Goal: Transaction & Acquisition: Book appointment/travel/reservation

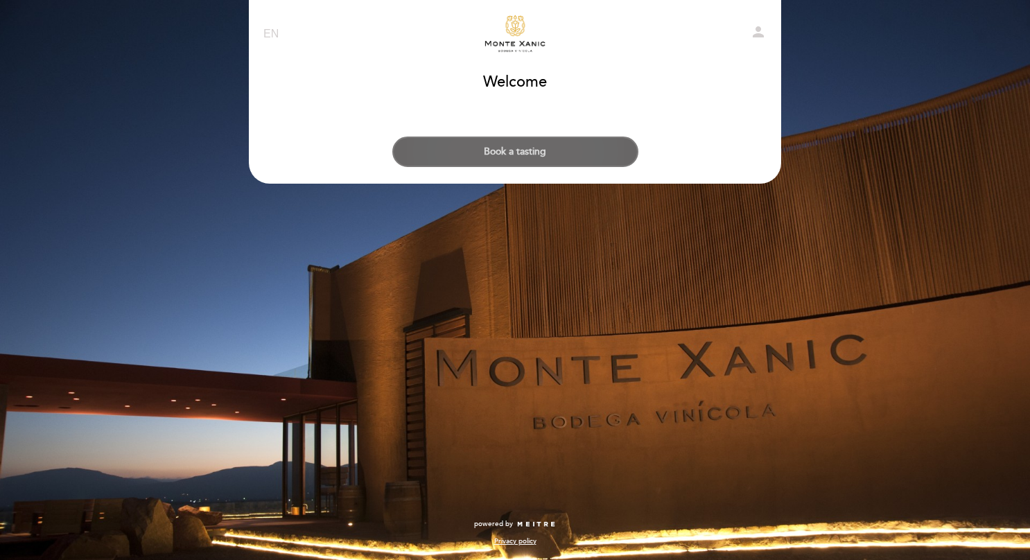
click at [536, 154] on button "Book a tasting" at bounding box center [515, 152] width 246 height 31
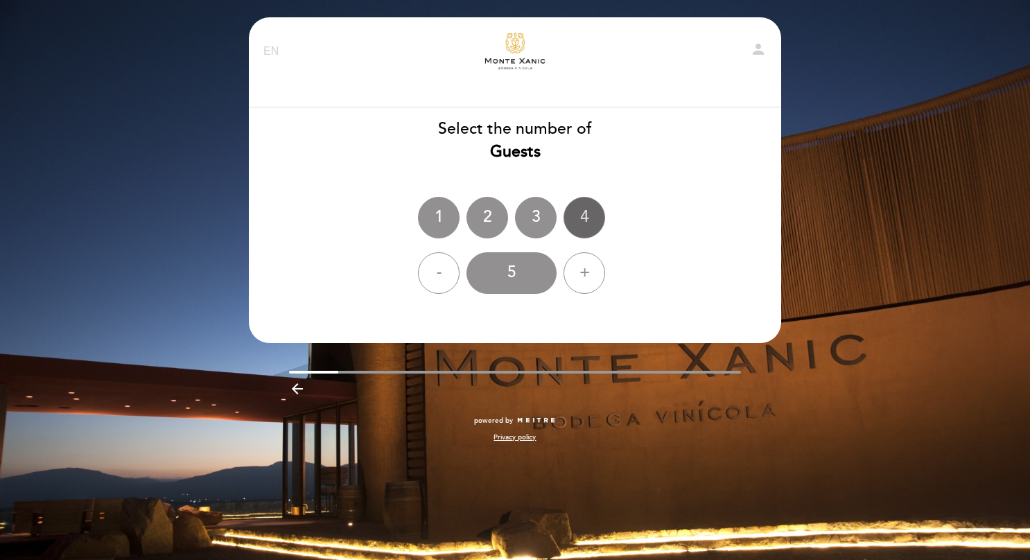
click at [589, 208] on div "4" at bounding box center [585, 218] width 42 height 42
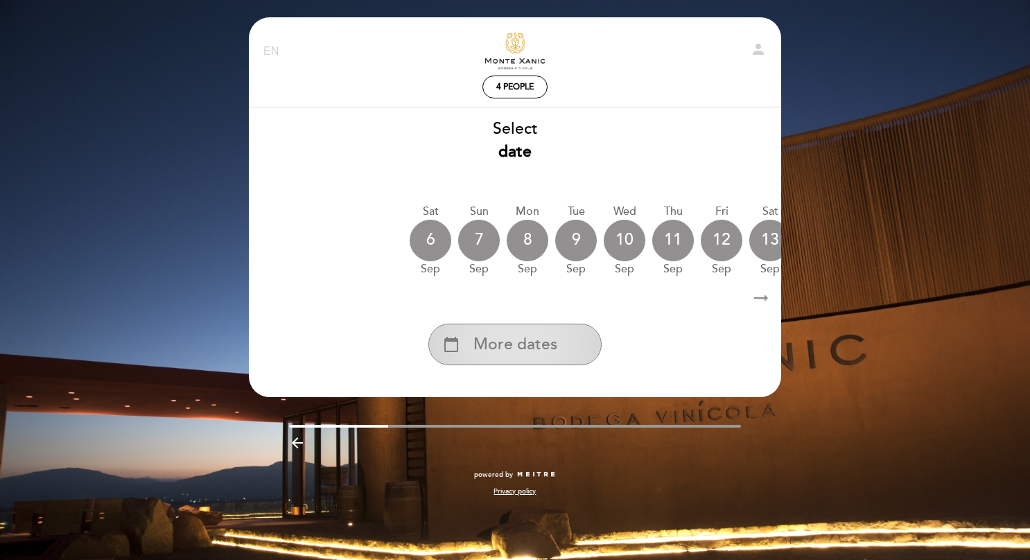
click at [523, 365] on div "calendar_today More dates" at bounding box center [514, 345] width 173 height 42
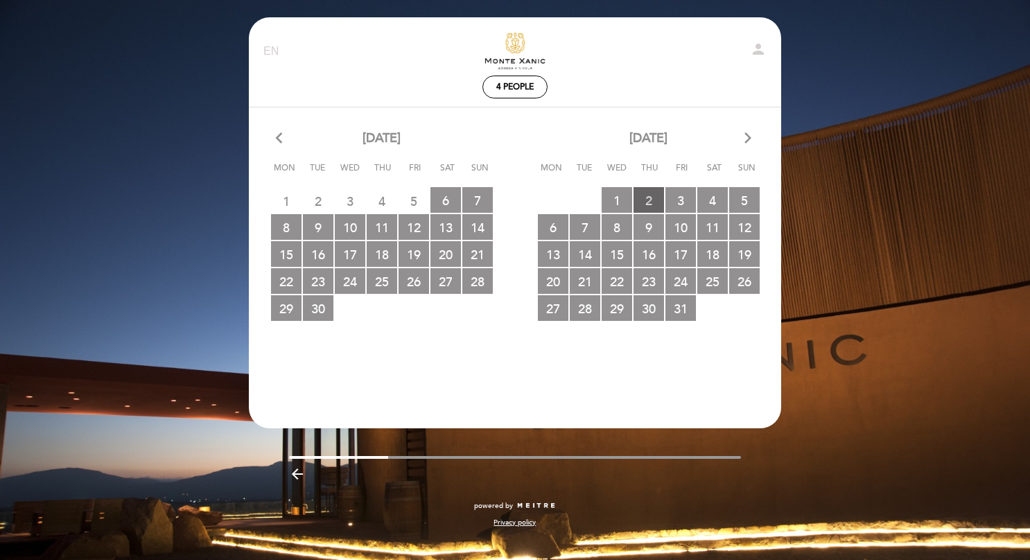
click at [647, 200] on span "2 RESERVATIONS AVAILABLE" at bounding box center [649, 200] width 31 height 26
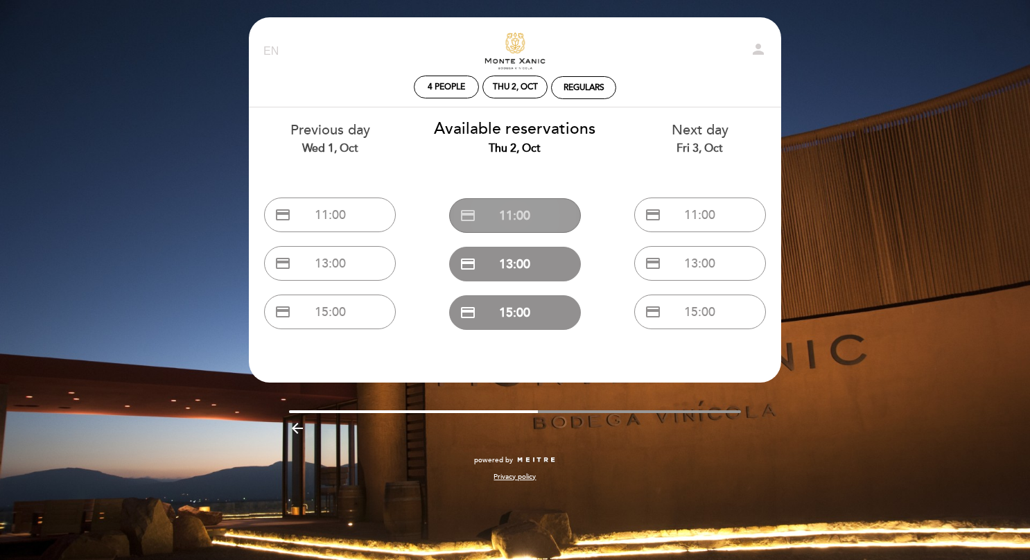
click at [532, 215] on button "credit_card 11:00" at bounding box center [515, 215] width 132 height 35
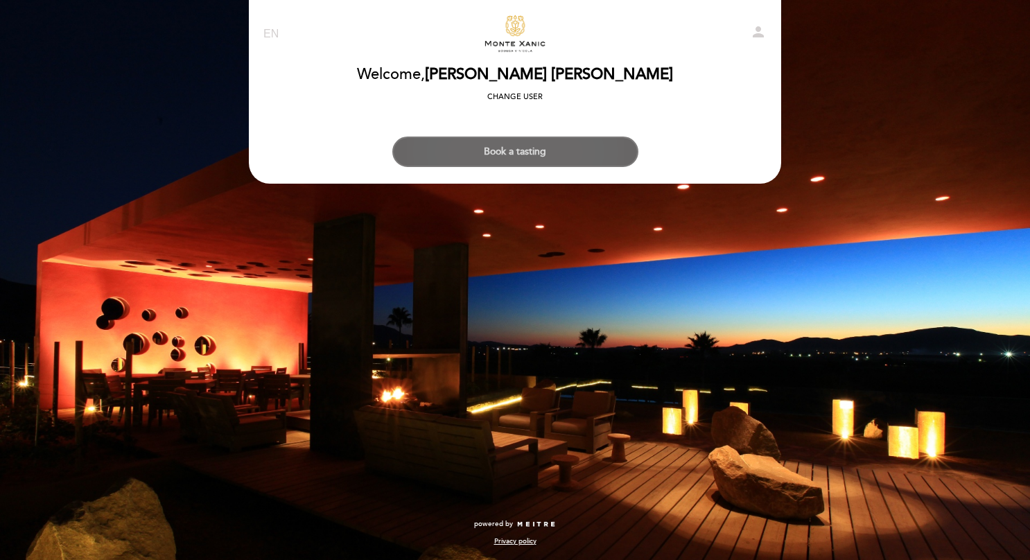
click at [537, 158] on button "Book a tasting" at bounding box center [515, 152] width 246 height 31
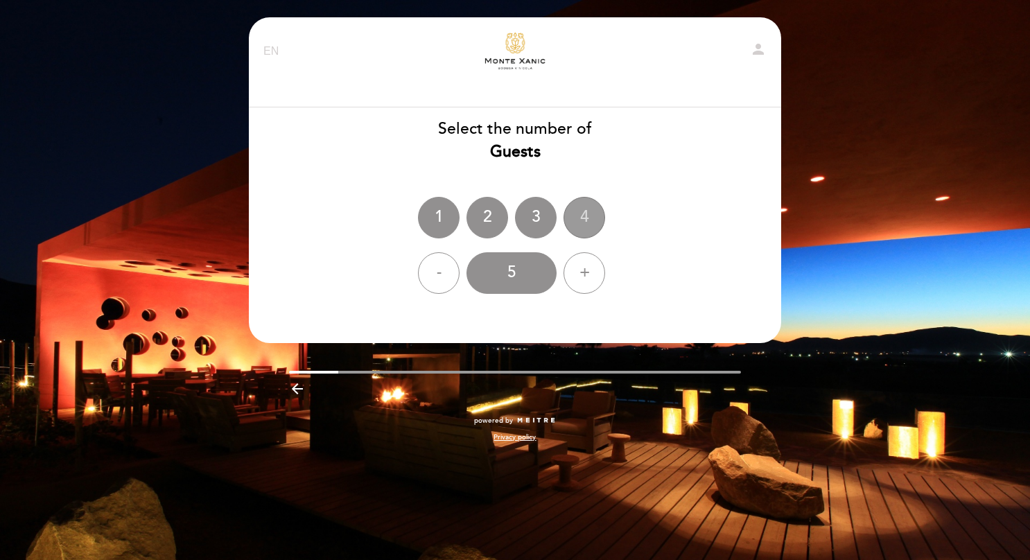
click at [593, 212] on div "4" at bounding box center [585, 218] width 42 height 42
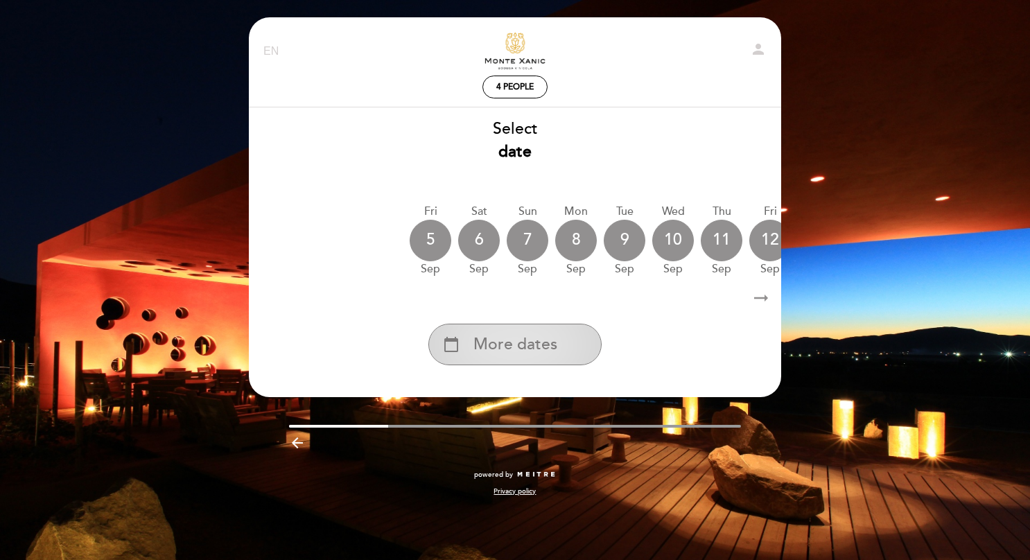
click at [515, 363] on div "calendar_today More dates" at bounding box center [514, 345] width 173 height 42
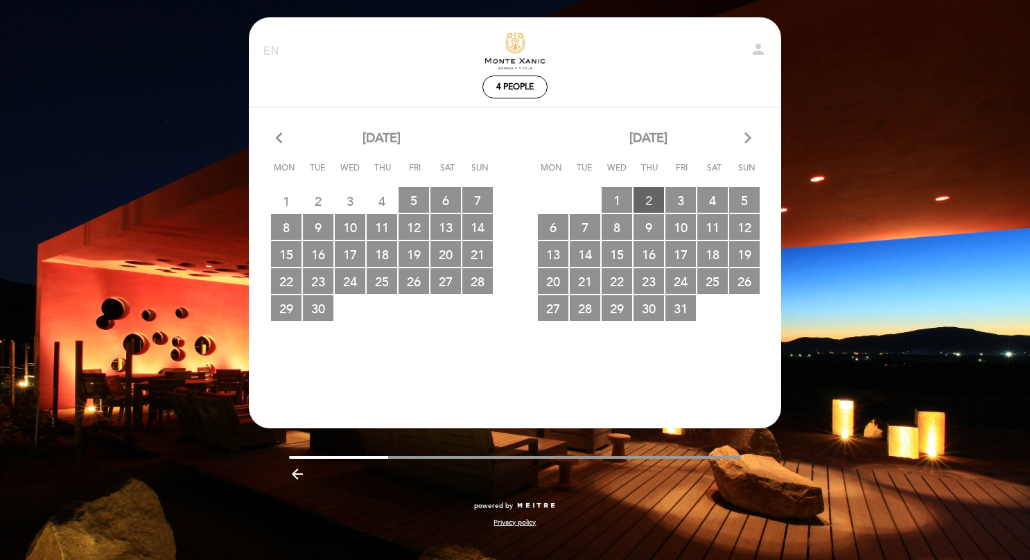
click at [645, 194] on span "2 RESERVATIONS AVAILABLE" at bounding box center [649, 200] width 31 height 26
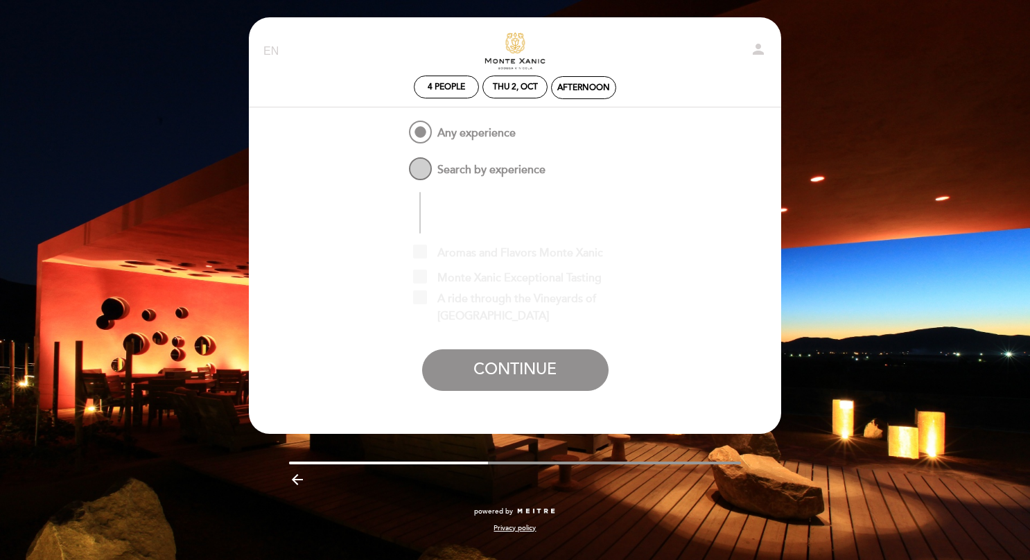
click at [420, 168] on span "Search by experience" at bounding box center [475, 163] width 139 height 17
click at [401, 164] on input "Search by experience" at bounding box center [396, 159] width 9 height 9
radio input "false"
radio input "true"
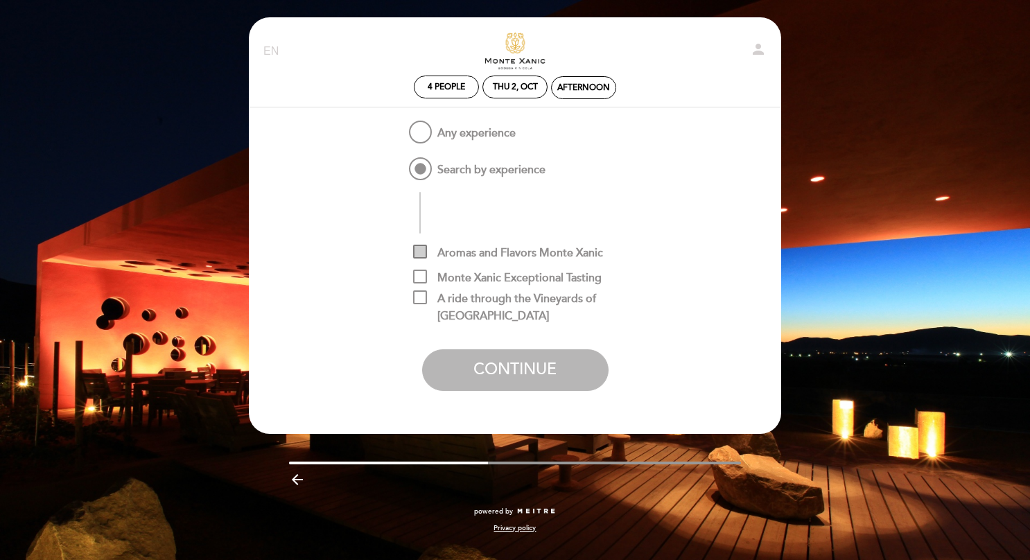
click at [421, 259] on span "Aromas and Flavors Monte Xanic" at bounding box center [508, 253] width 190 height 17
click at [421, 254] on input "Aromas and Flavors Monte Xanic" at bounding box center [417, 249] width 9 height 9
checkbox input "true"
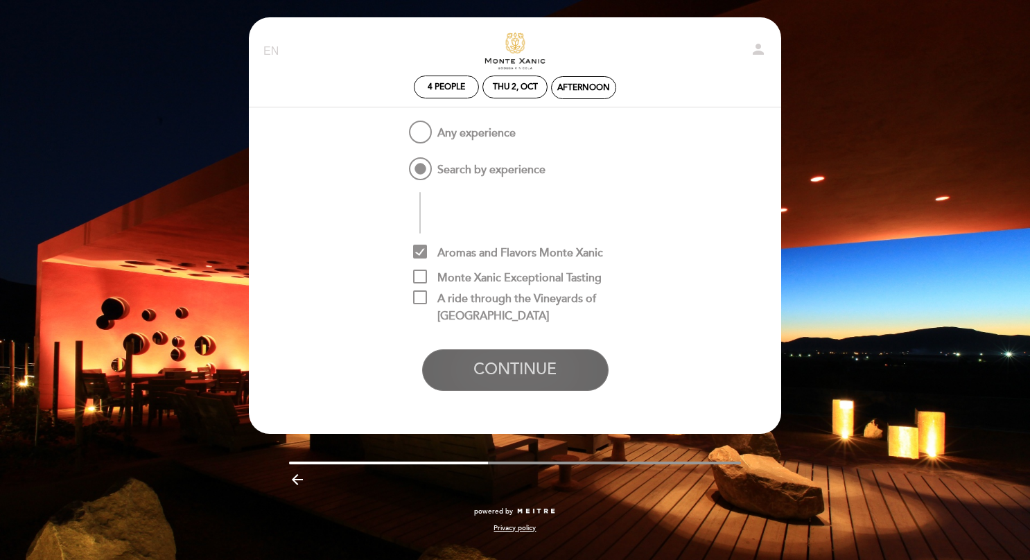
click at [482, 369] on button "CONTINUE" at bounding box center [515, 370] width 186 height 42
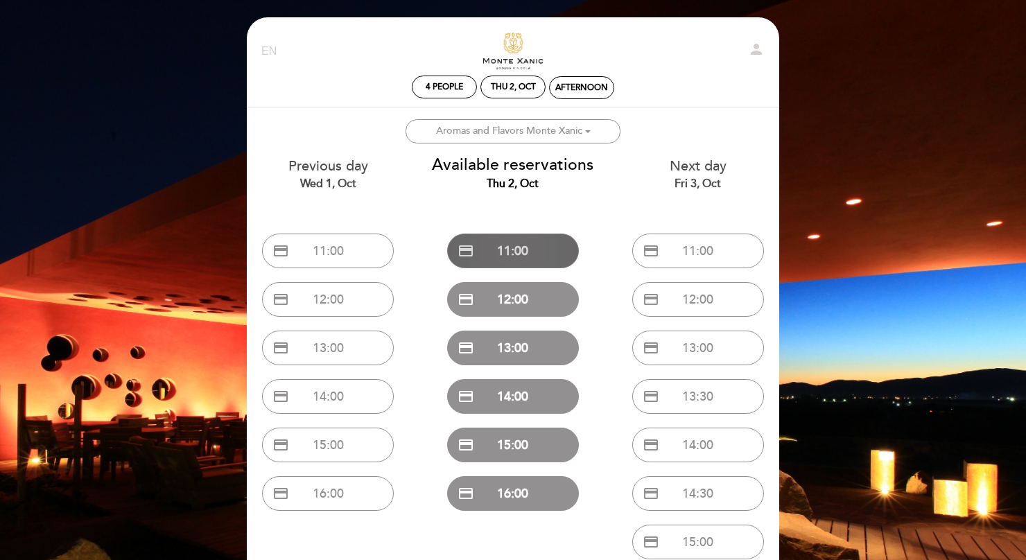
click at [512, 248] on button "credit_card 11:00" at bounding box center [513, 251] width 132 height 35
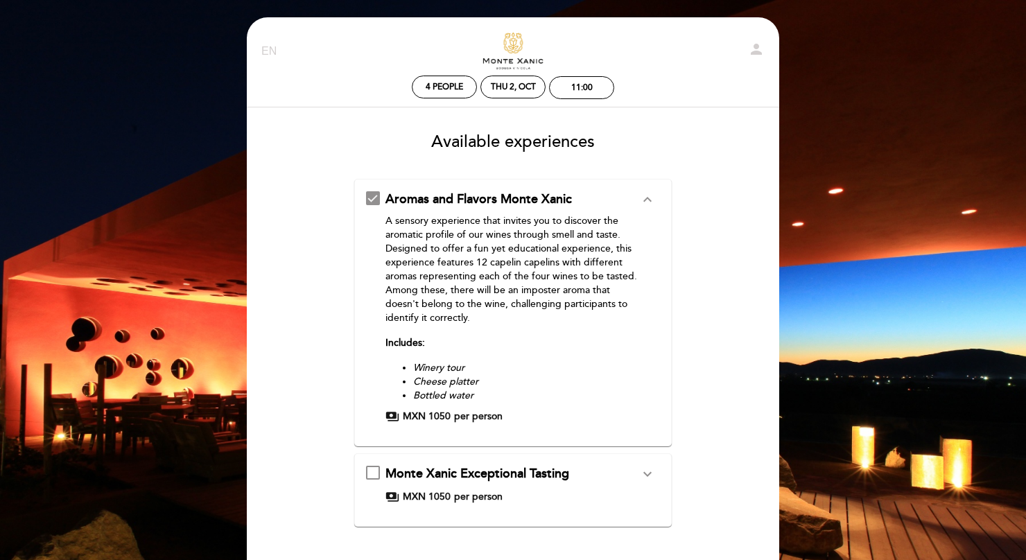
click at [534, 320] on p "A sensory experience that invites you to discover the aromatic profile of our w…" at bounding box center [512, 269] width 254 height 111
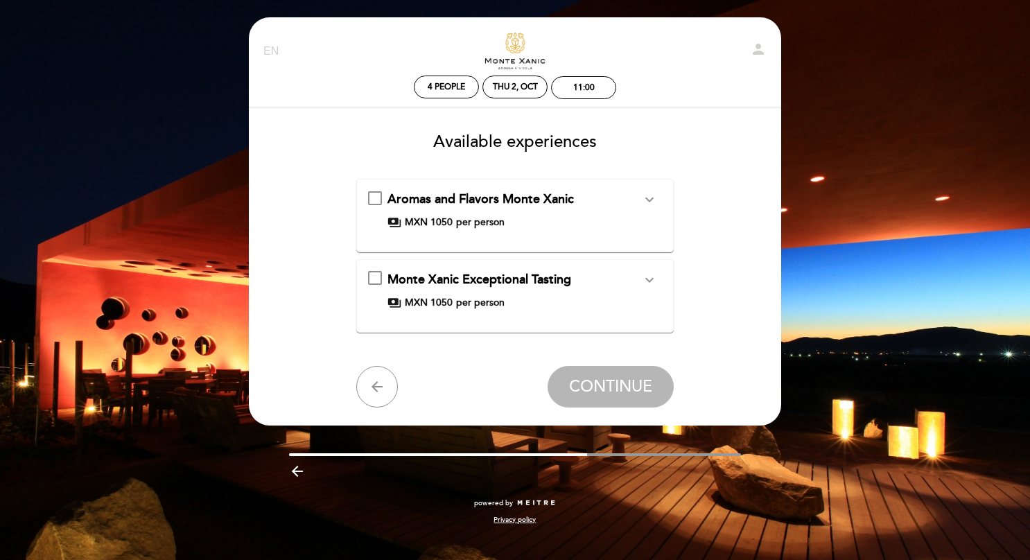
click at [375, 195] on div "Aromas and Flavors Monte Xanic expand_more A sensory experience that invites yo…" at bounding box center [515, 210] width 295 height 39
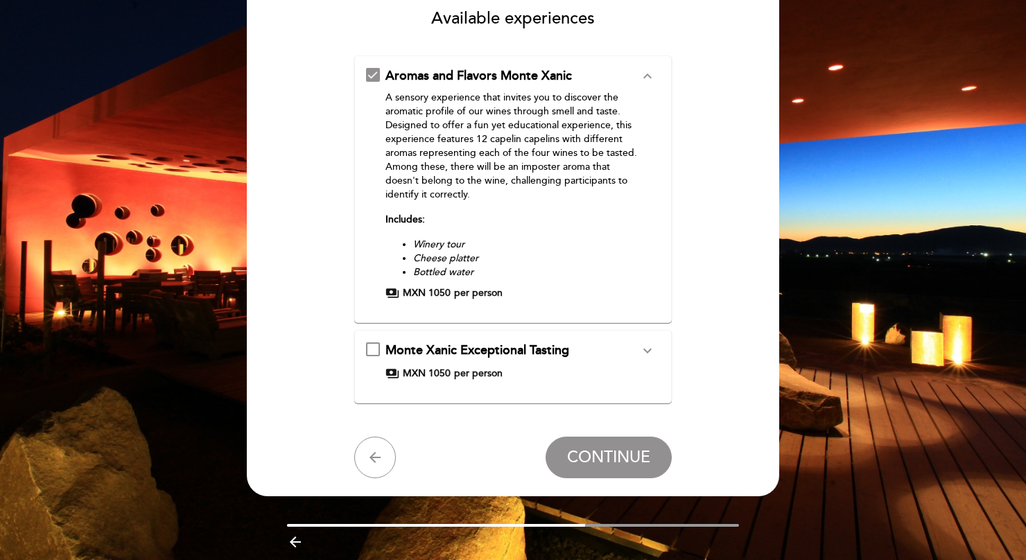
scroll to position [150, 0]
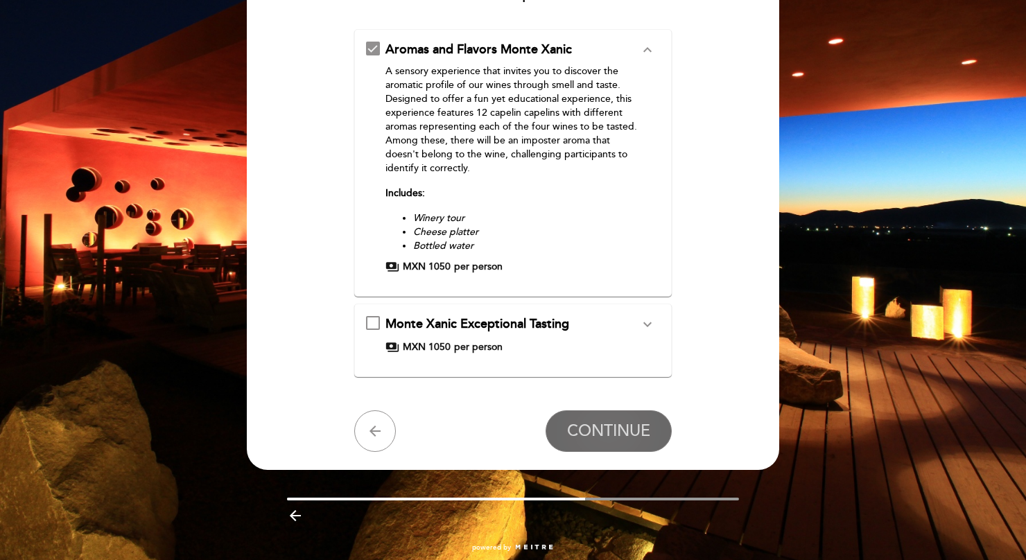
click at [604, 433] on span "CONTINUE" at bounding box center [608, 430] width 83 height 19
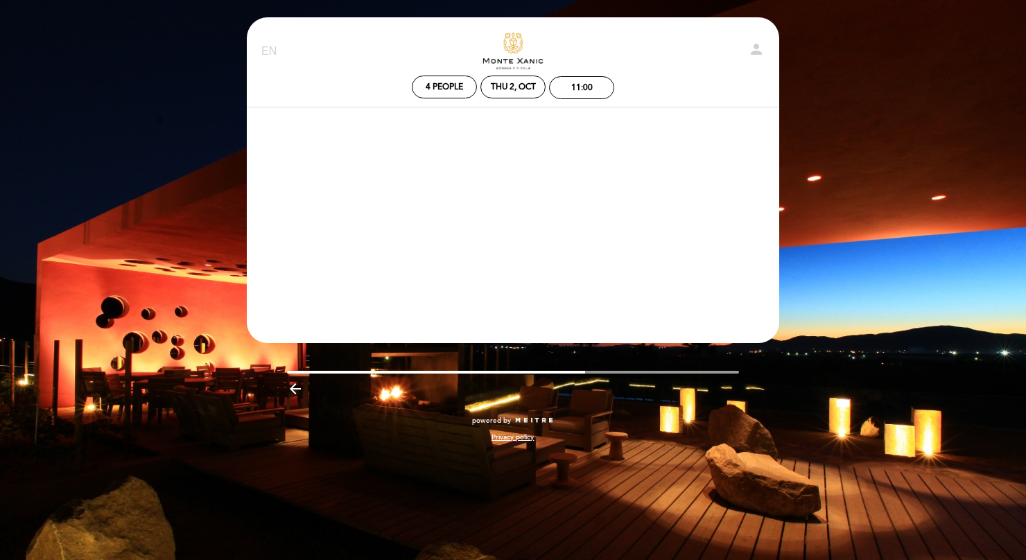
scroll to position [0, 0]
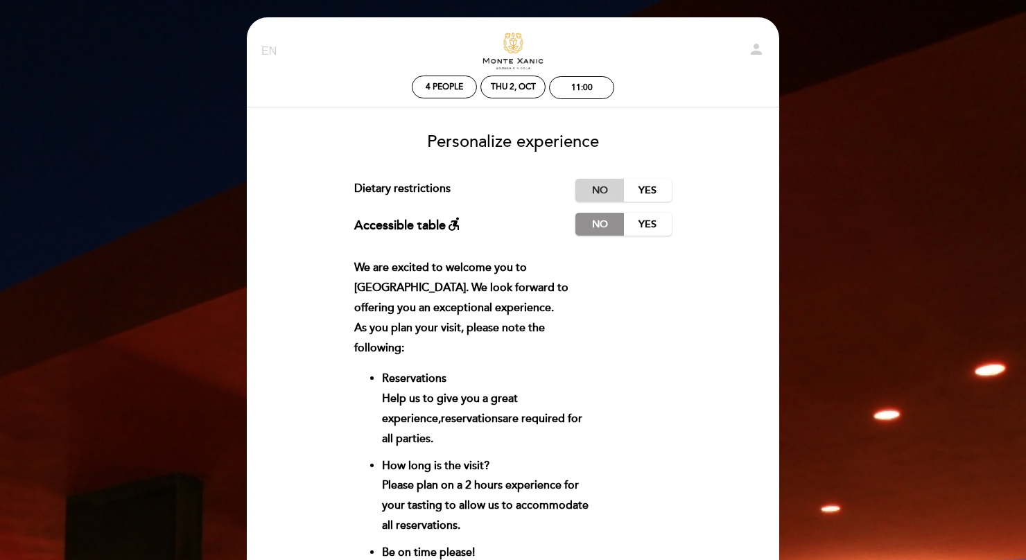
click at [602, 194] on label "No" at bounding box center [599, 190] width 49 height 23
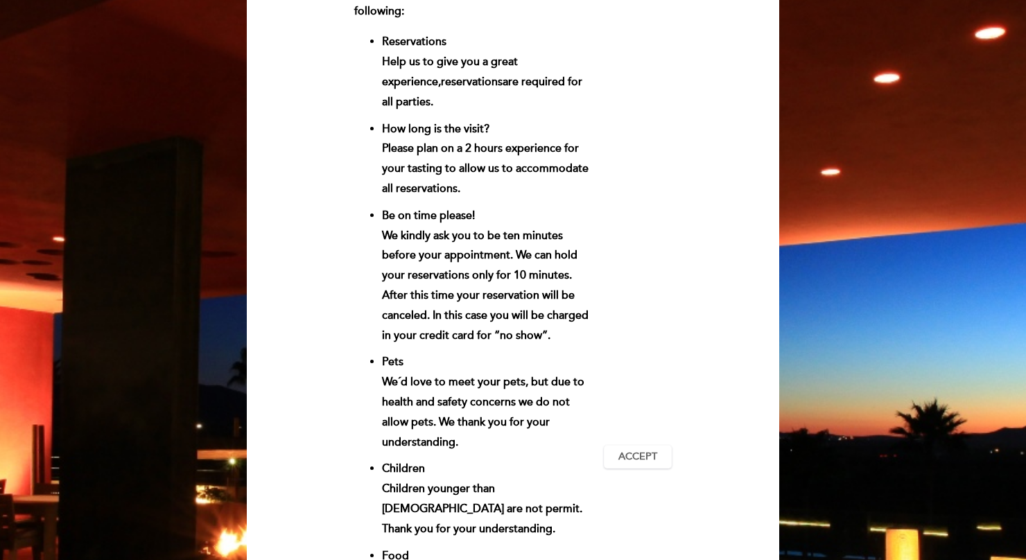
scroll to position [343, 0]
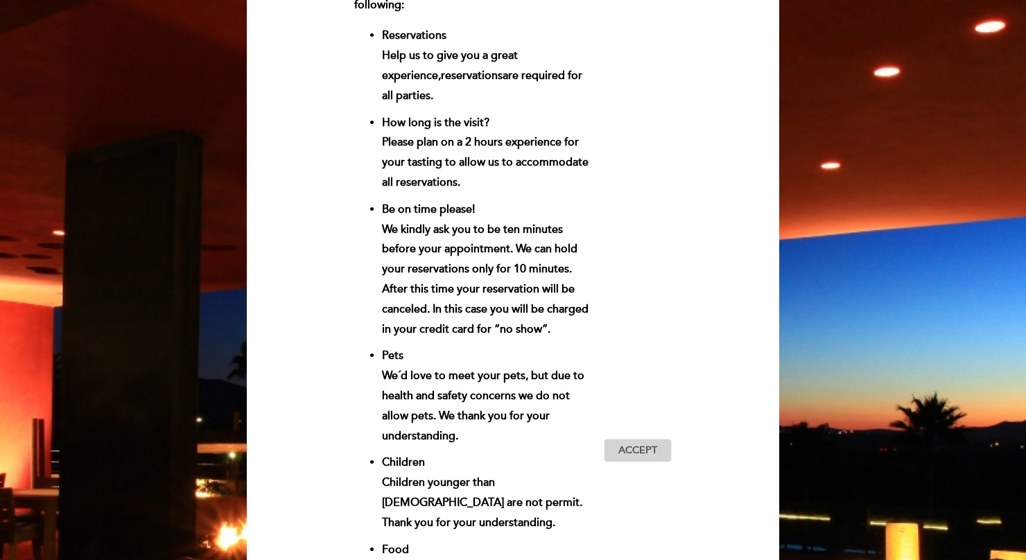
click at [658, 439] on button "Accept Accepted" at bounding box center [638, 451] width 68 height 24
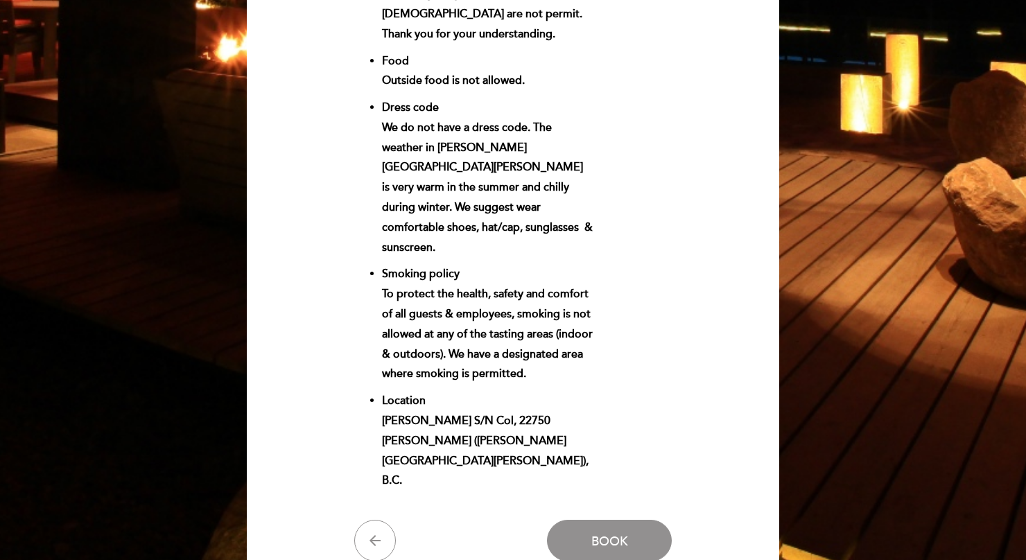
scroll to position [885, 0]
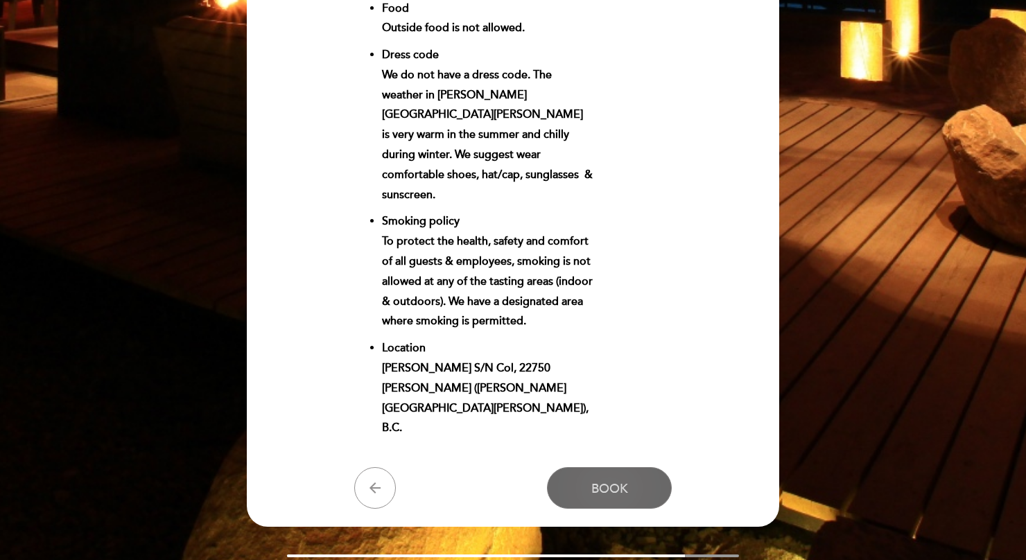
click at [613, 481] on span "Book" at bounding box center [609, 488] width 37 height 15
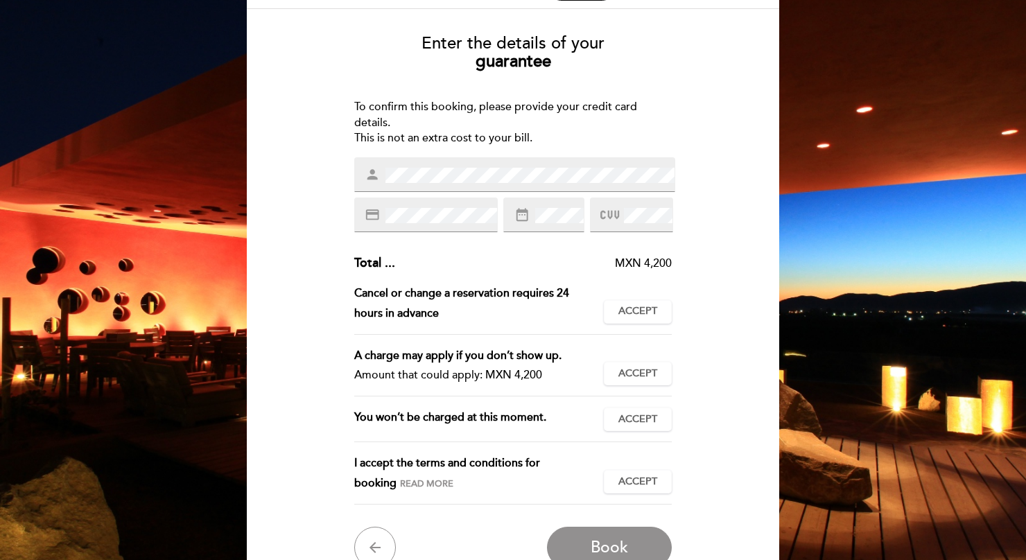
scroll to position [71, 0]
